Goal: Transaction & Acquisition: Book appointment/travel/reservation

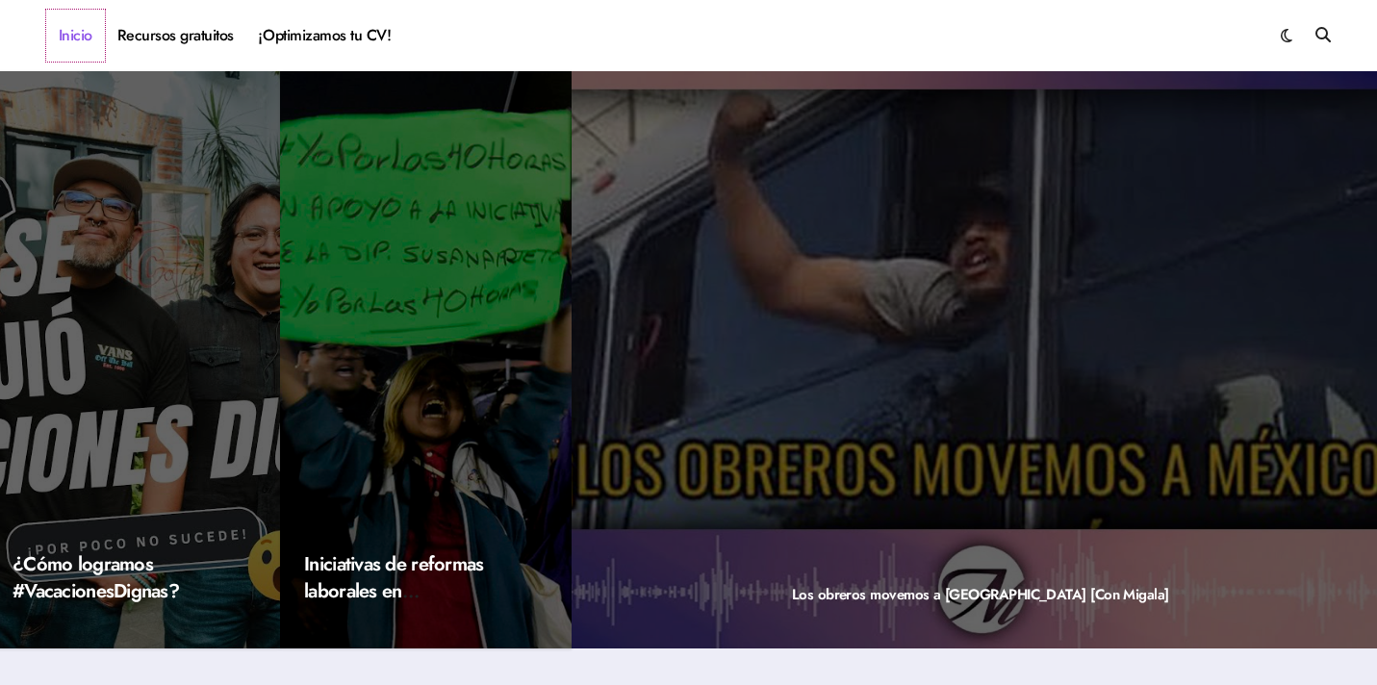
click at [77, 35] on link "Inicio" at bounding box center [75, 36] width 59 height 52
click at [324, 37] on link "¡Optimizamos tu CV!" at bounding box center [324, 36] width 157 height 52
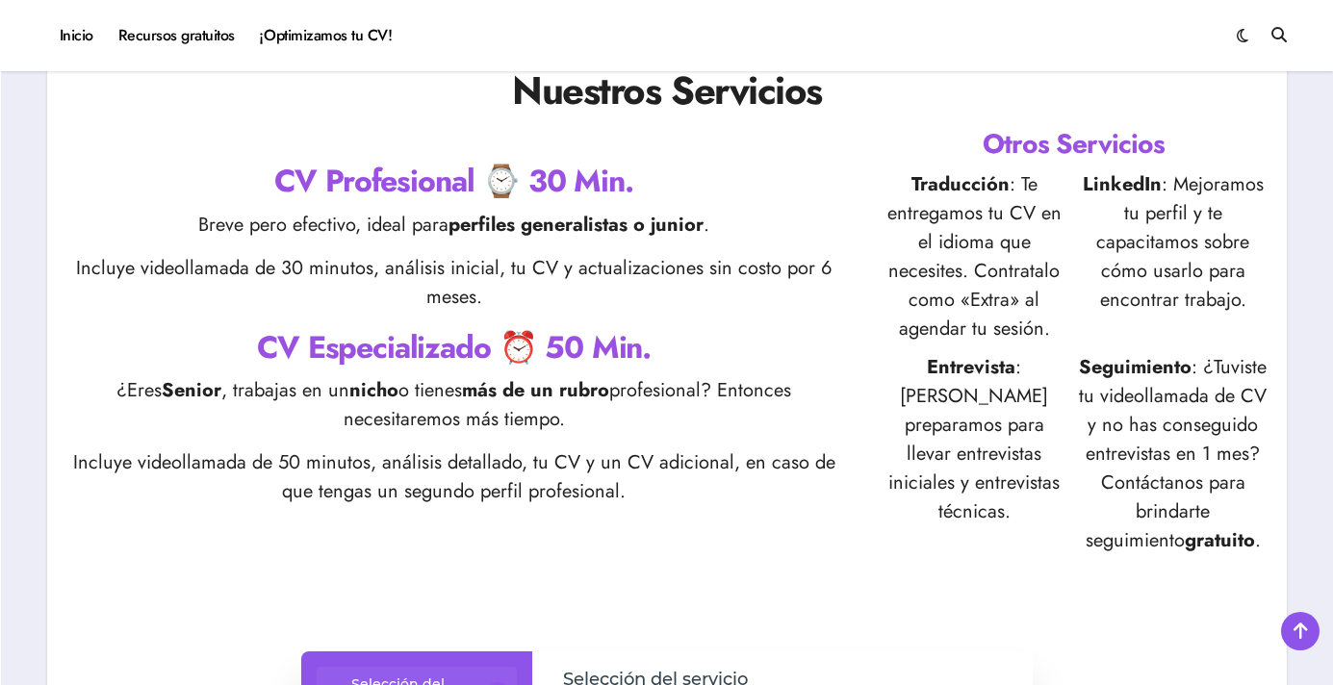
scroll to position [679, 0]
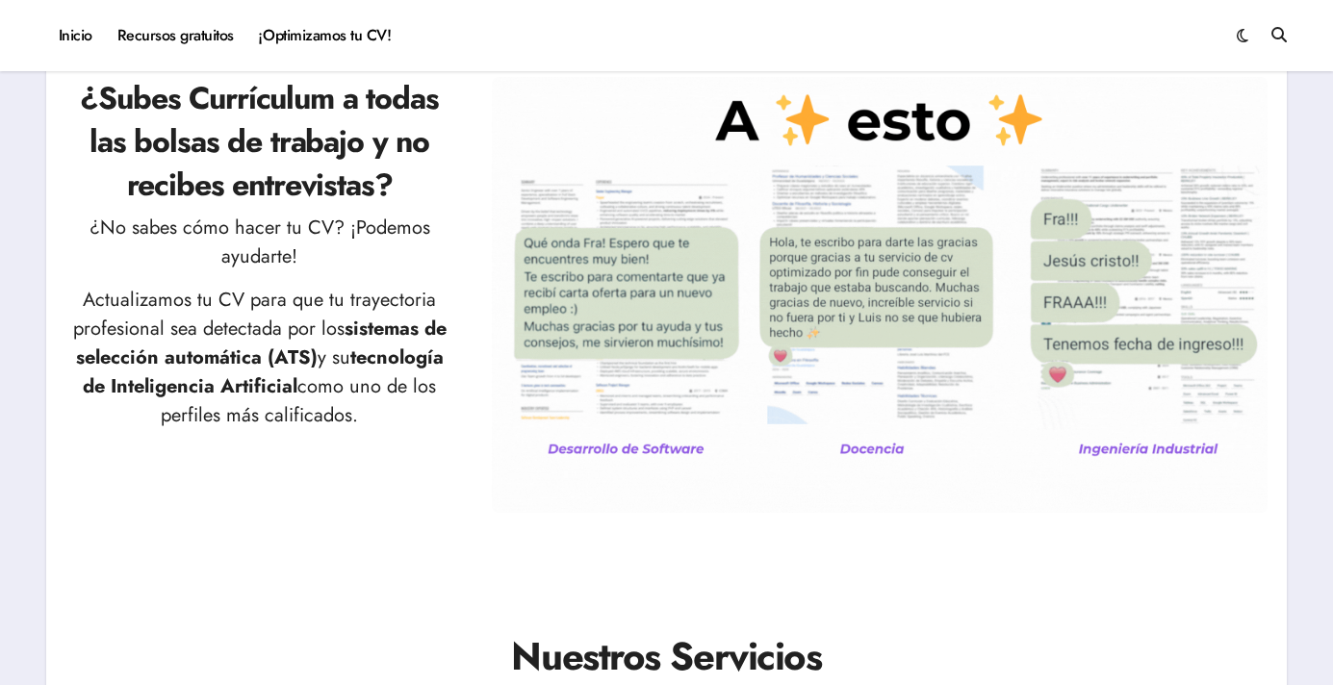
scroll to position [88, 0]
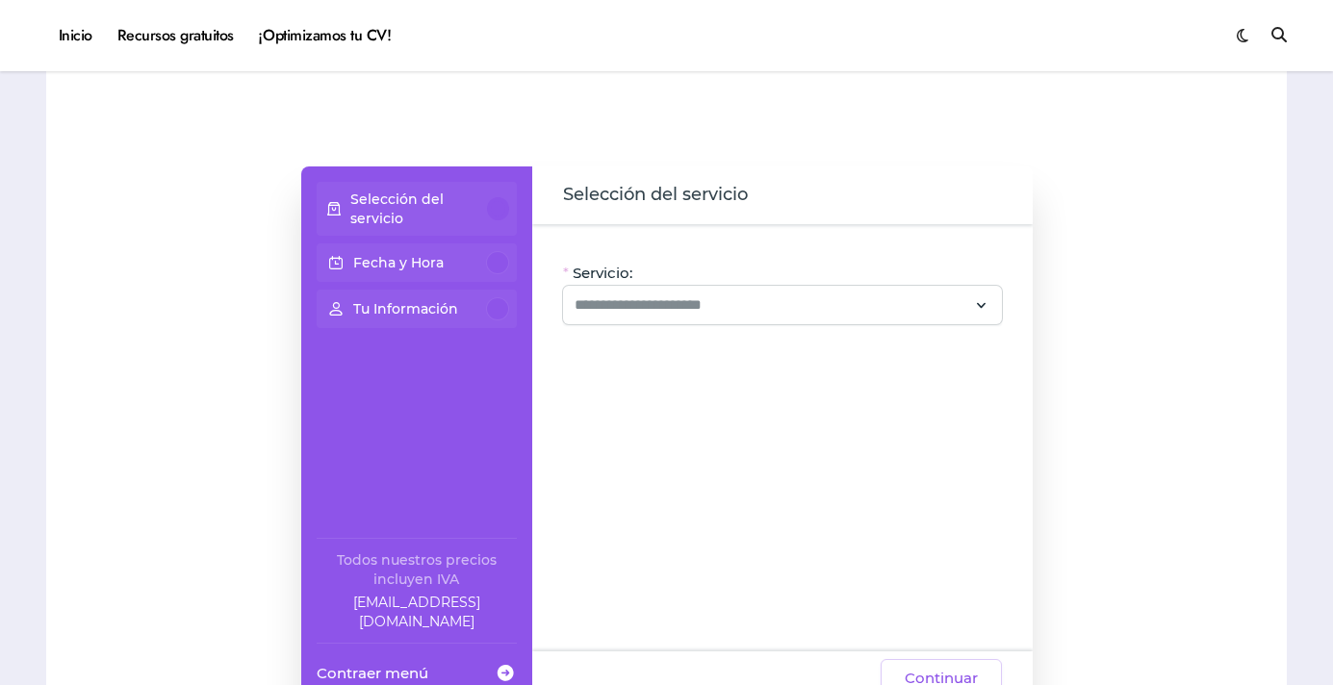
scroll to position [121, 0]
click at [877, 310] on input "Servicio:" at bounding box center [771, 302] width 393 height 23
